Goal: Use online tool/utility: Utilize a website feature to perform a specific function

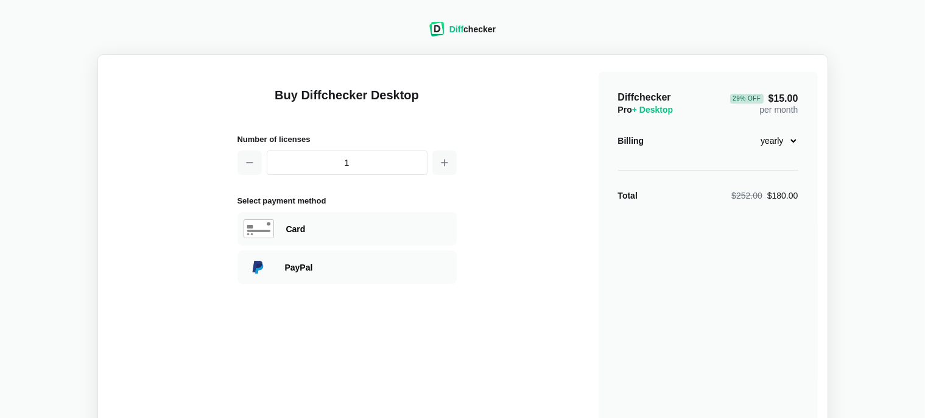
click at [472, 36] on div "Diff checker" at bounding box center [462, 29] width 66 height 15
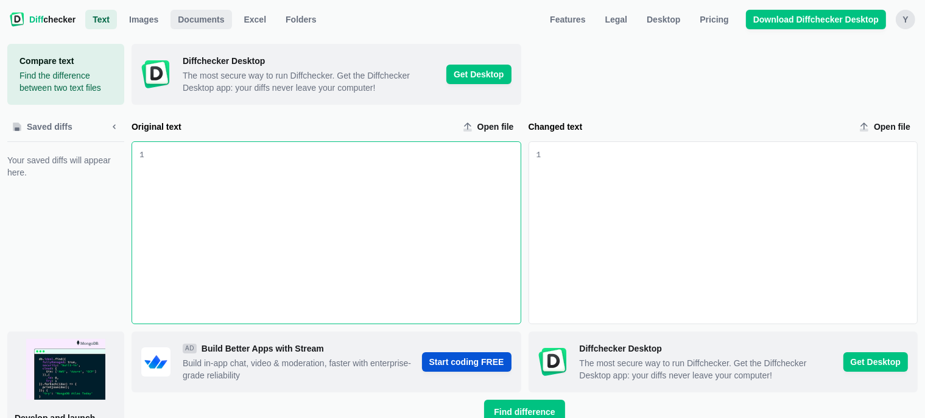
click at [187, 21] on span "Documents" at bounding box center [200, 19] width 51 height 12
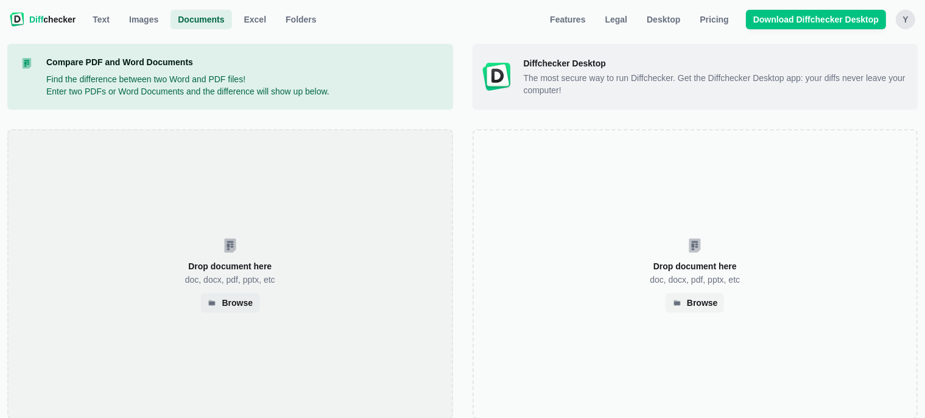
click at [227, 253] on div "Drop document here doc, docx, pdf, pptx, etc Browse" at bounding box center [230, 274] width 446 height 290
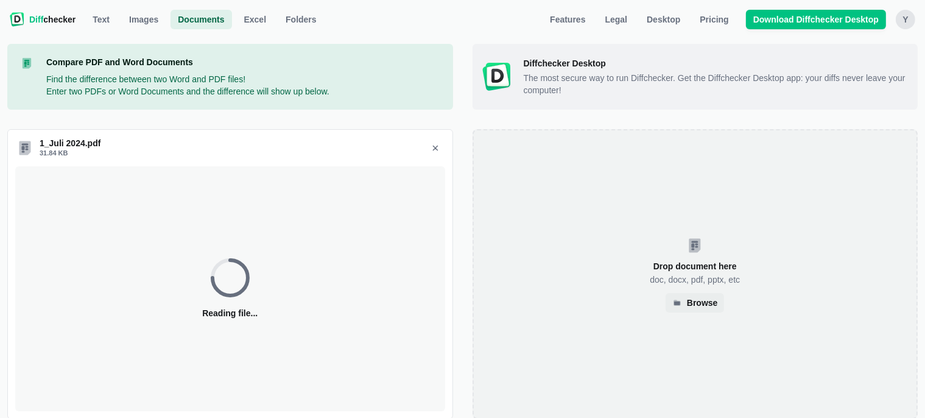
select select "2"
click at [703, 262] on div "Drop document here doc, docx, pdf, pptx, etc Browse" at bounding box center [695, 274] width 446 height 290
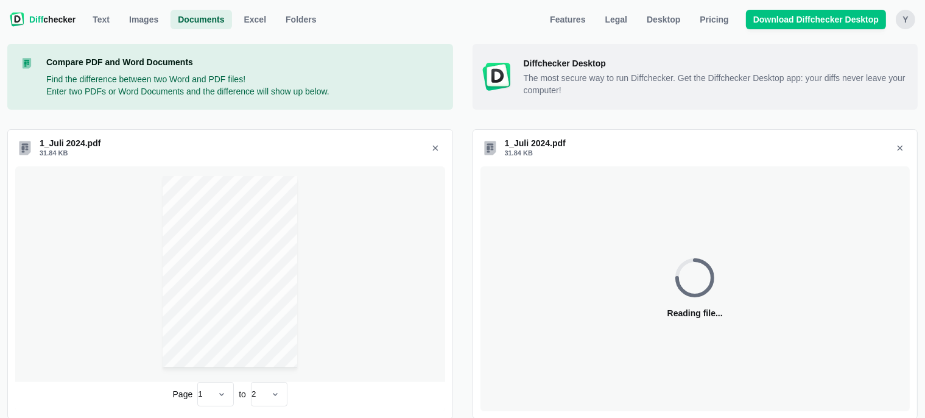
select select "2"
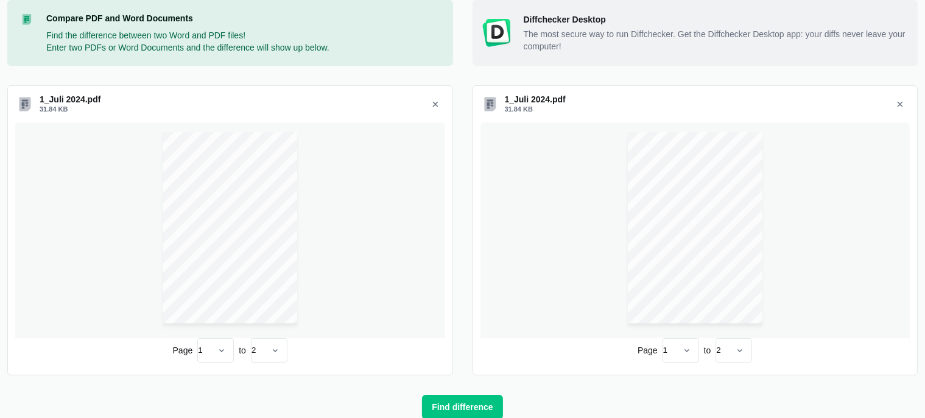
scroll to position [77, 0]
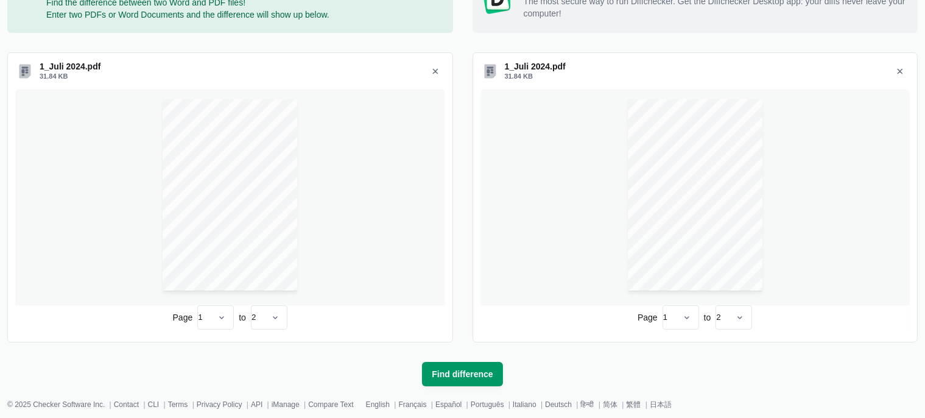
click at [469, 376] on span "Find difference" at bounding box center [462, 374] width 66 height 12
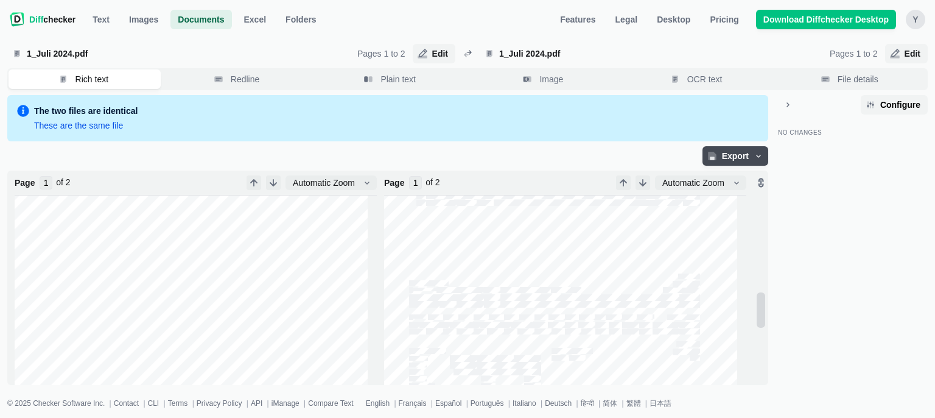
scroll to position [658, 0]
type input "2"
type input "1"
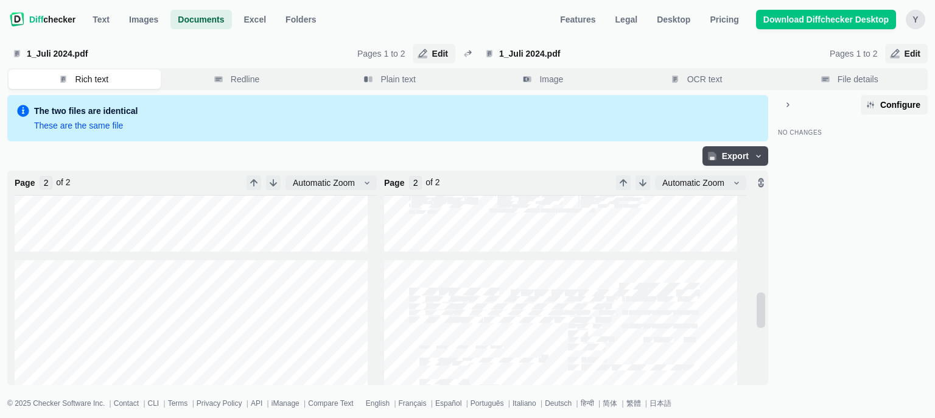
type input "1"
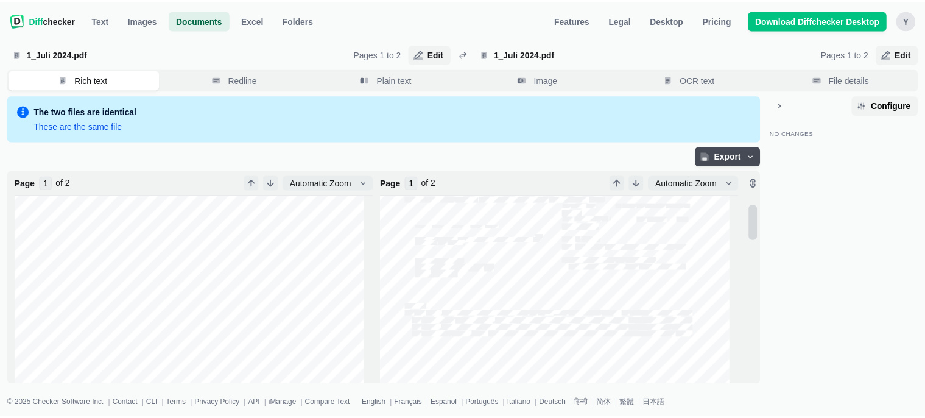
scroll to position [0, 0]
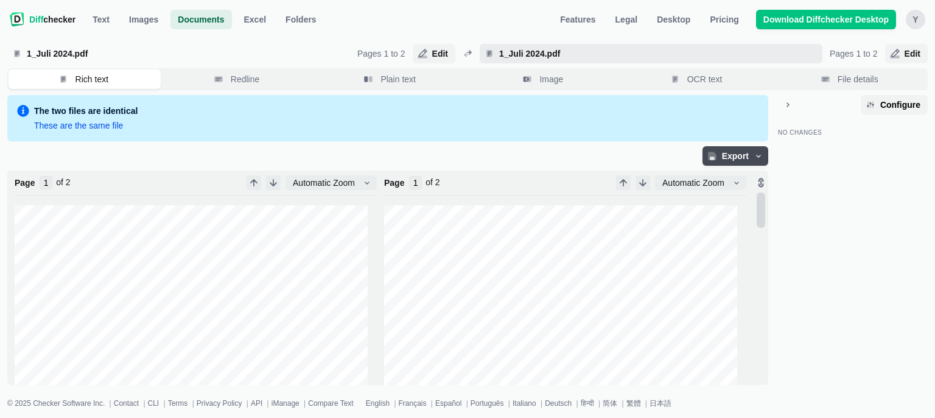
click at [782, 52] on span "1_Juli 2024.pdf" at bounding box center [657, 53] width 321 height 12
click at [782, 52] on input "1_Juli 2024.pdf" at bounding box center [651, 53] width 343 height 19
select select "2"
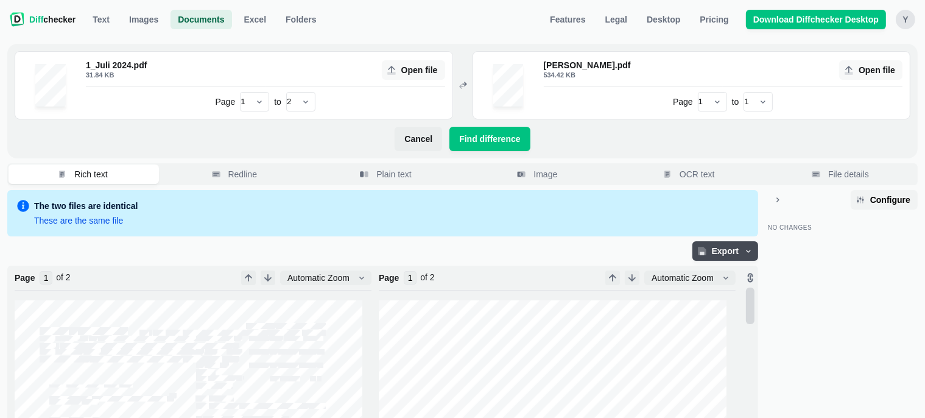
scroll to position [132, 0]
click at [846, 315] on div "No Changes" at bounding box center [843, 346] width 150 height 265
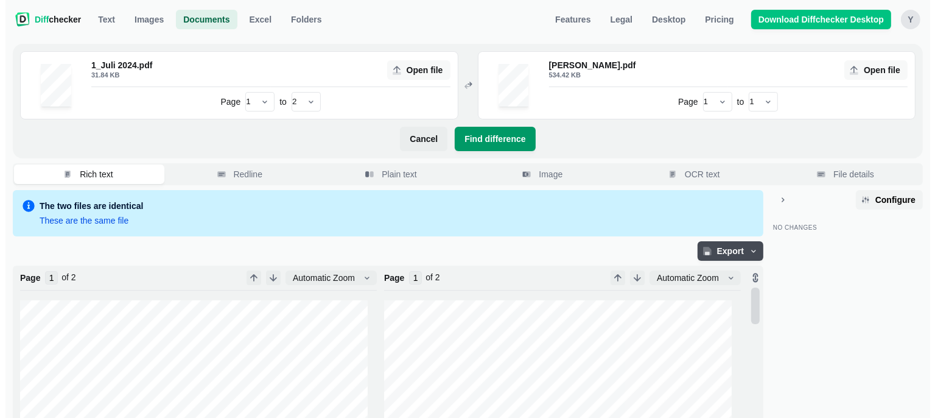
scroll to position [0, 0]
click at [508, 139] on span "Find difference" at bounding box center [490, 139] width 66 height 12
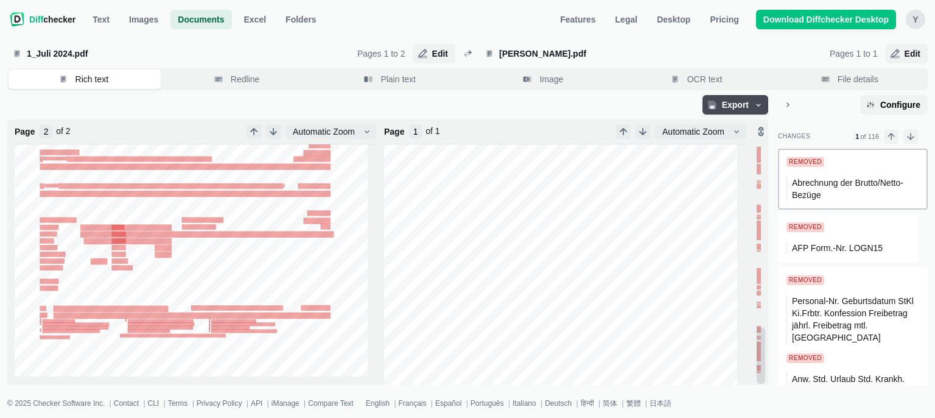
type input "1"
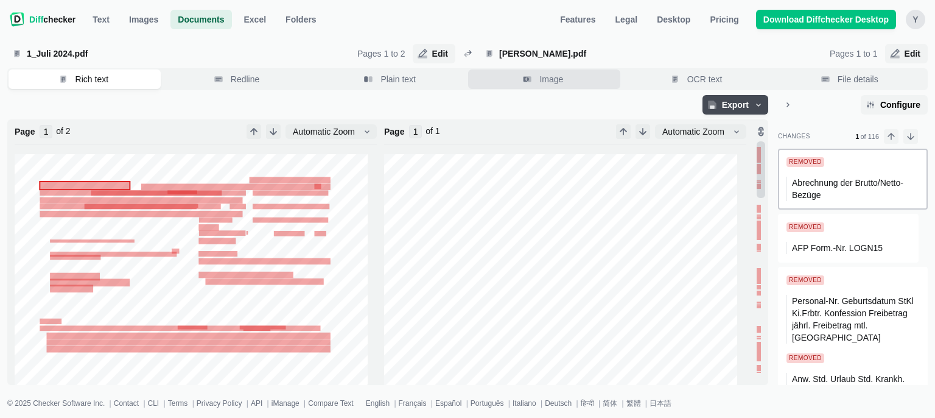
click at [537, 80] on button "Image" at bounding box center [544, 78] width 152 height 19
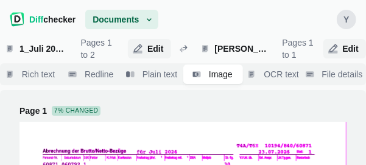
scroll to position [65, 0]
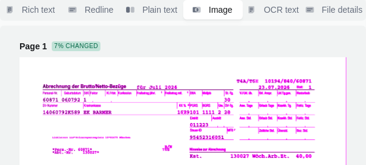
click at [312, 44] on div "Page 1 7% changed" at bounding box center [182, 46] width 327 height 12
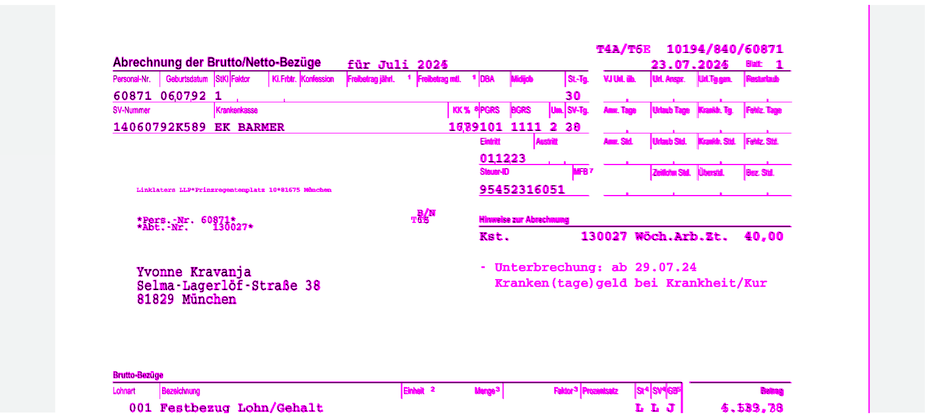
scroll to position [128, 0]
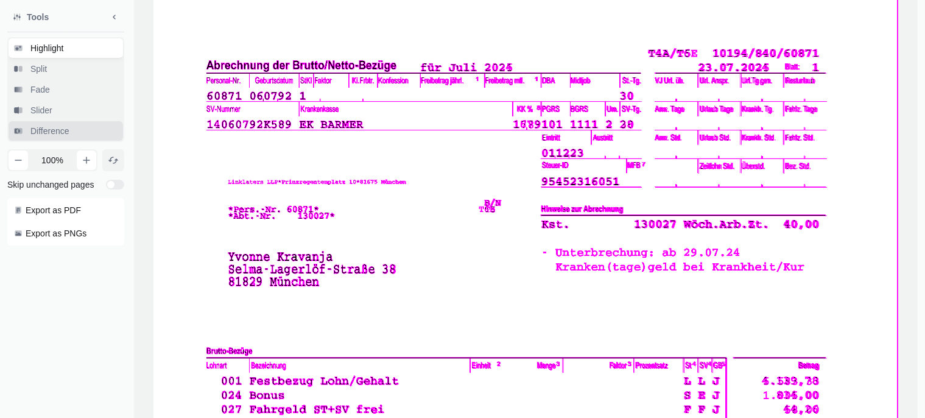
click at [61, 133] on span "Difference" at bounding box center [50, 131] width 44 height 12
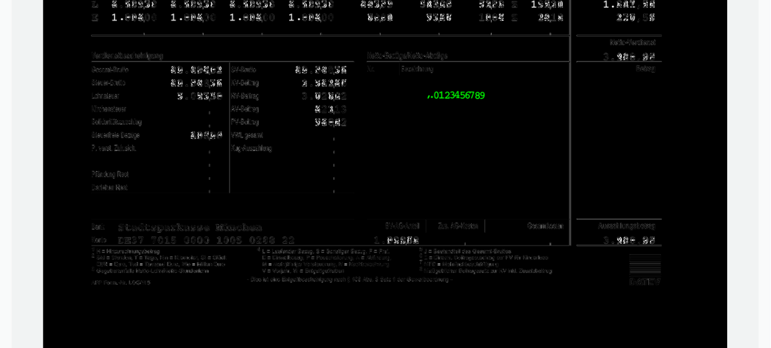
scroll to position [195, 0]
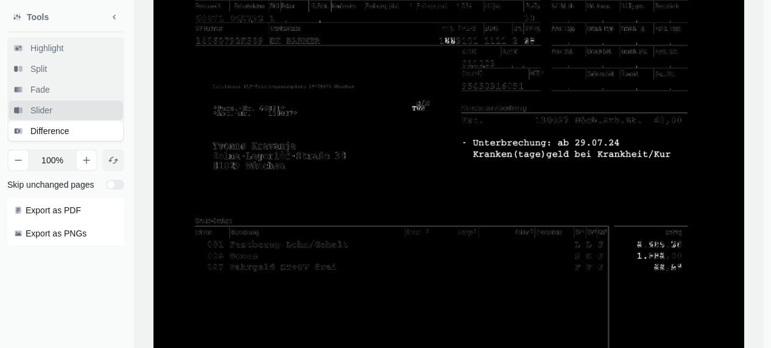
click at [37, 113] on span "Slider" at bounding box center [41, 110] width 27 height 12
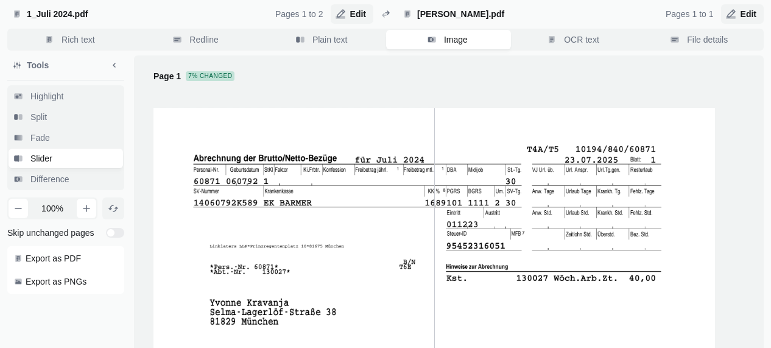
scroll to position [68, 0]
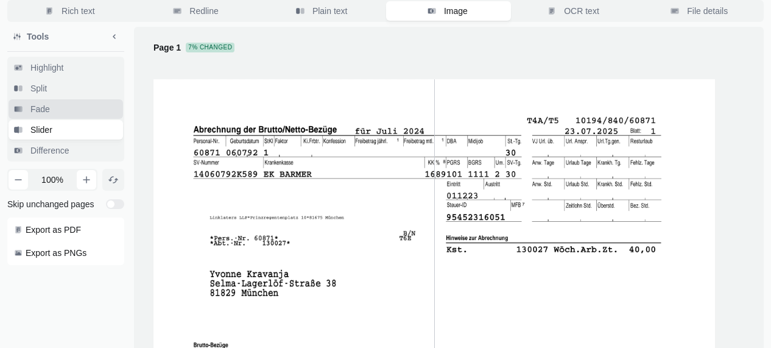
click at [30, 113] on span "Fade" at bounding box center [40, 109] width 24 height 12
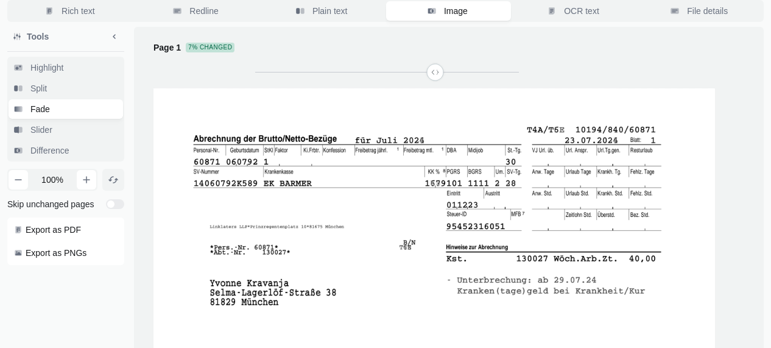
drag, startPoint x: 387, startPoint y: 72, endPoint x: 435, endPoint y: 66, distance: 49.1
click at [435, 66] on input "range" at bounding box center [387, 72] width 264 height 25
drag, startPoint x: 437, startPoint y: 72, endPoint x: 327, endPoint y: 92, distance: 112.0
click at [327, 85] on input "range" at bounding box center [387, 72] width 264 height 25
drag, startPoint x: 325, startPoint y: 80, endPoint x: 532, endPoint y: 82, distance: 207.0
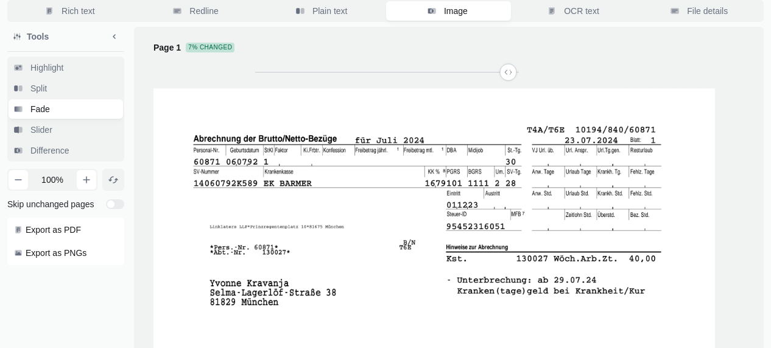
click at [519, 82] on input "range" at bounding box center [387, 72] width 264 height 25
drag, startPoint x: 504, startPoint y: 76, endPoint x: 451, endPoint y: 85, distance: 53.7
click at [451, 85] on input "range" at bounding box center [387, 72] width 264 height 25
drag, startPoint x: 453, startPoint y: 83, endPoint x: 419, endPoint y: 82, distance: 34.1
click at [419, 82] on input "range" at bounding box center [387, 72] width 264 height 25
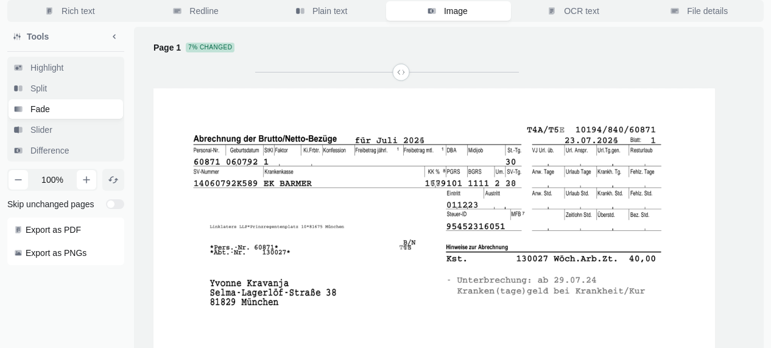
drag, startPoint x: 419, startPoint y: 82, endPoint x: 400, endPoint y: 87, distance: 19.7
click at [400, 85] on input "range" at bounding box center [387, 72] width 264 height 25
drag, startPoint x: 402, startPoint y: 85, endPoint x: 390, endPoint y: 86, distance: 11.7
click at [390, 85] on input "range" at bounding box center [387, 72] width 264 height 25
drag, startPoint x: 394, startPoint y: 81, endPoint x: 353, endPoint y: 85, distance: 41.0
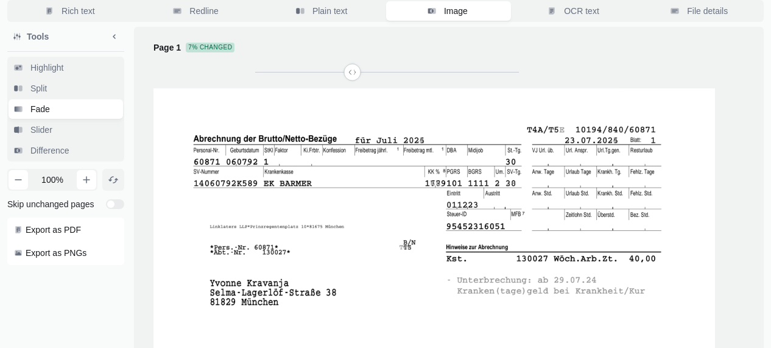
click at [353, 85] on input "range" at bounding box center [387, 72] width 264 height 25
drag, startPoint x: 353, startPoint y: 85, endPoint x: 370, endPoint y: 85, distance: 16.4
click at [370, 85] on input "range" at bounding box center [387, 72] width 264 height 25
drag, startPoint x: 371, startPoint y: 79, endPoint x: 391, endPoint y: 82, distance: 20.4
type input "0.52"
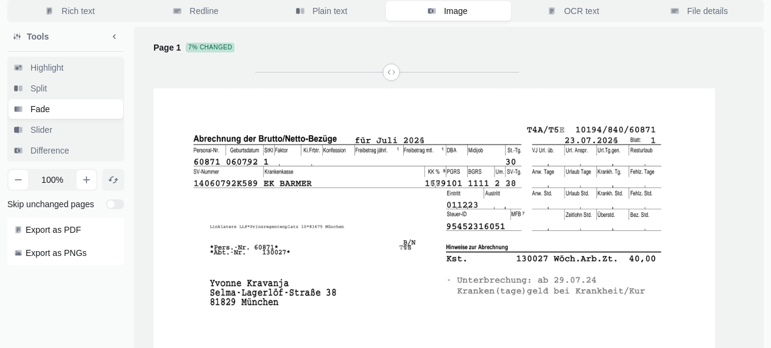
click at [391, 82] on input "range" at bounding box center [387, 72] width 264 height 25
click at [30, 81] on button "Split" at bounding box center [66, 88] width 114 height 19
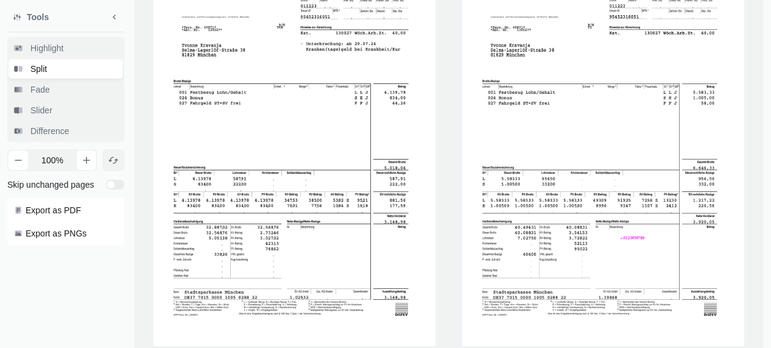
scroll to position [258, 0]
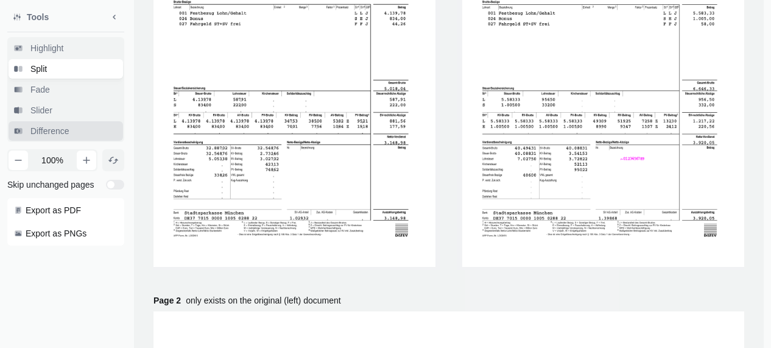
click at [33, 132] on span "Difference" at bounding box center [50, 131] width 44 height 12
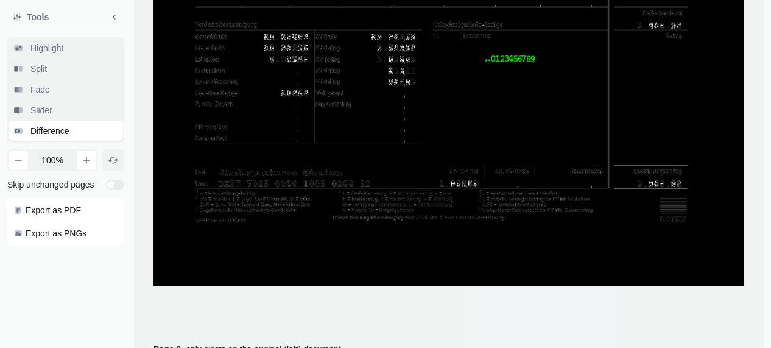
scroll to position [701, 0]
